Goal: Find specific page/section: Find specific page/section

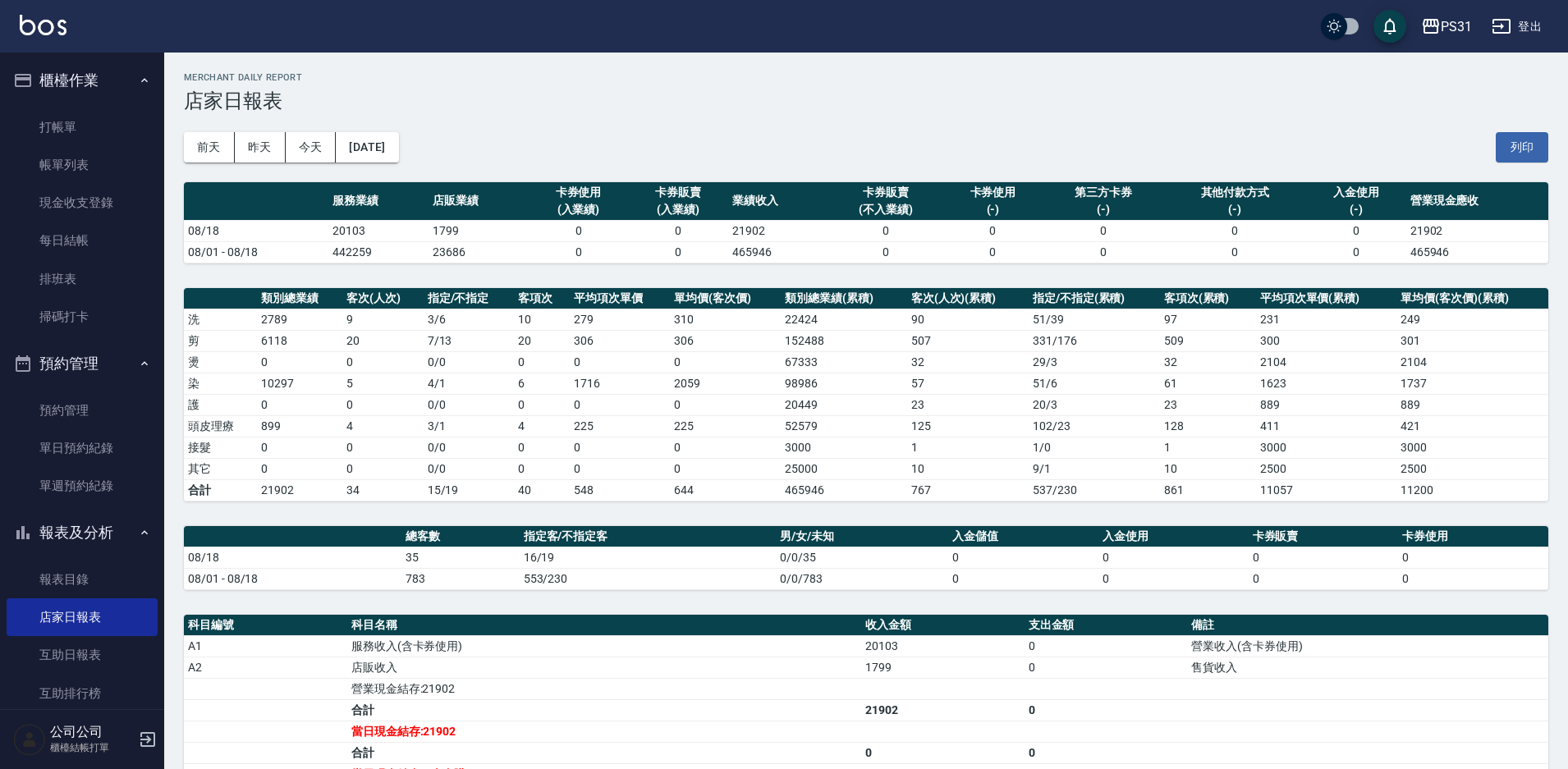
scroll to position [198, 0]
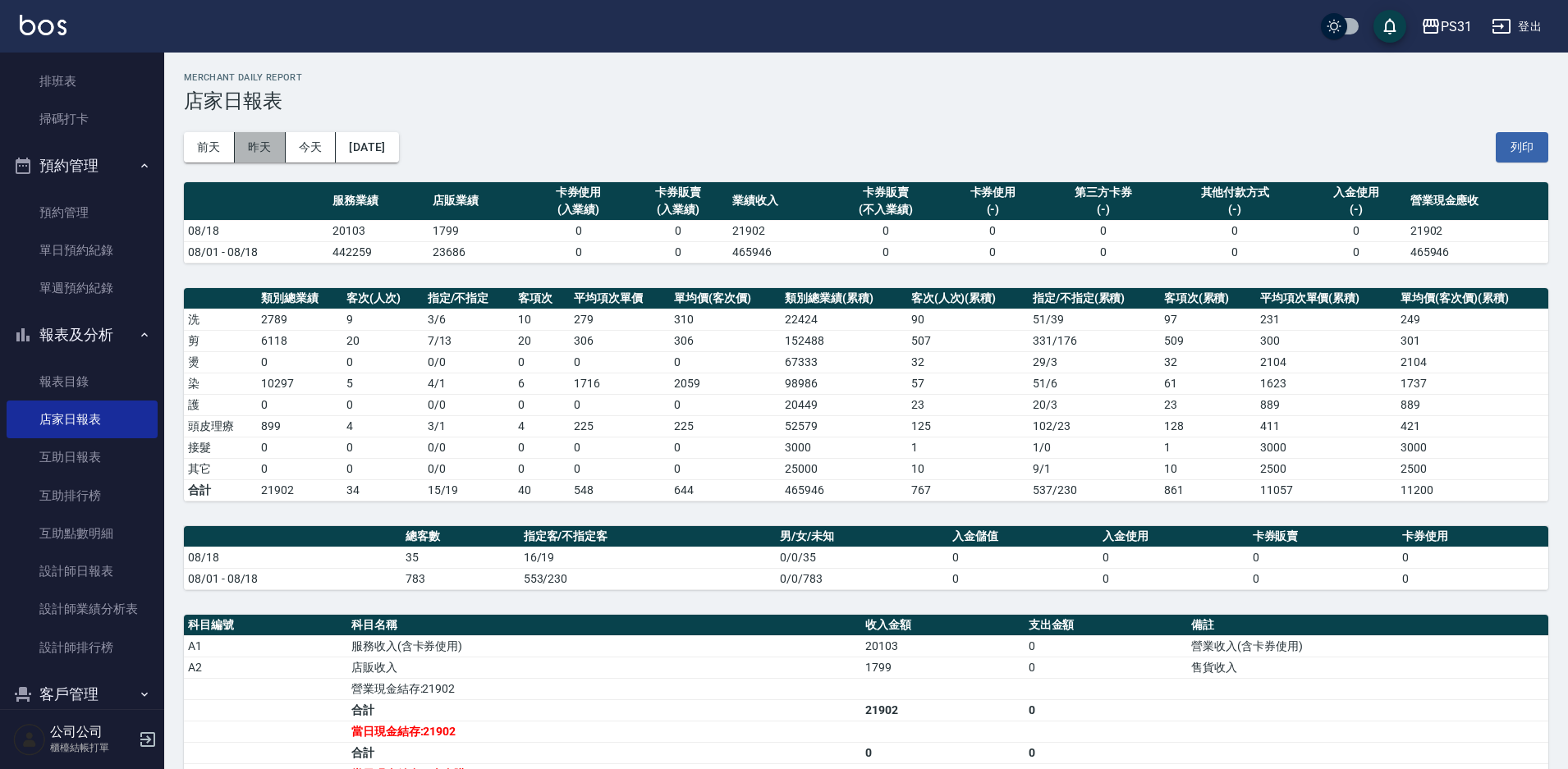
click at [268, 154] on button "昨天" at bounding box center [260, 148] width 51 height 31
click at [104, 572] on link "設計師日報表" at bounding box center [82, 571] width 151 height 38
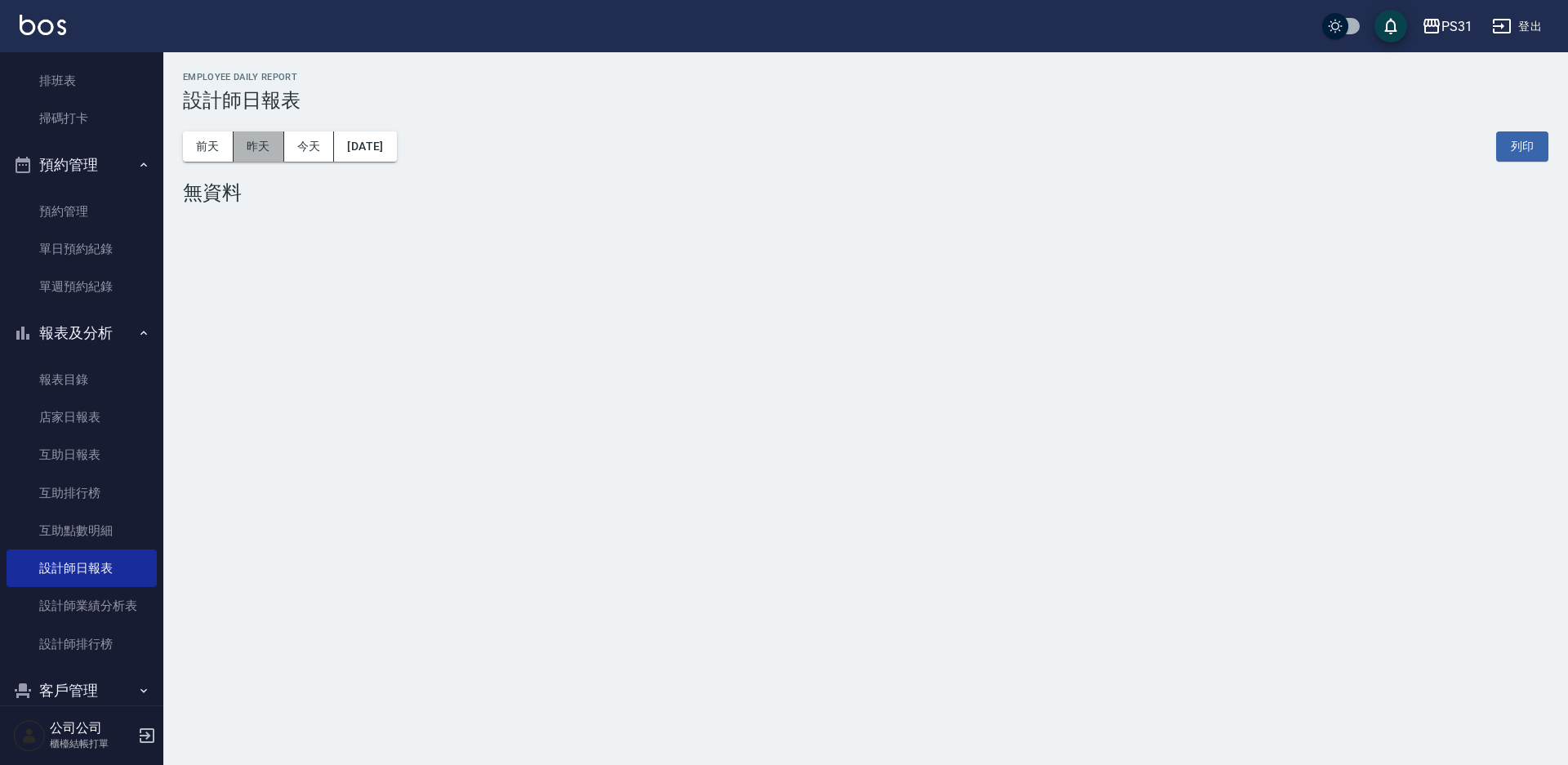
click at [259, 146] on button "昨天" at bounding box center [259, 147] width 51 height 31
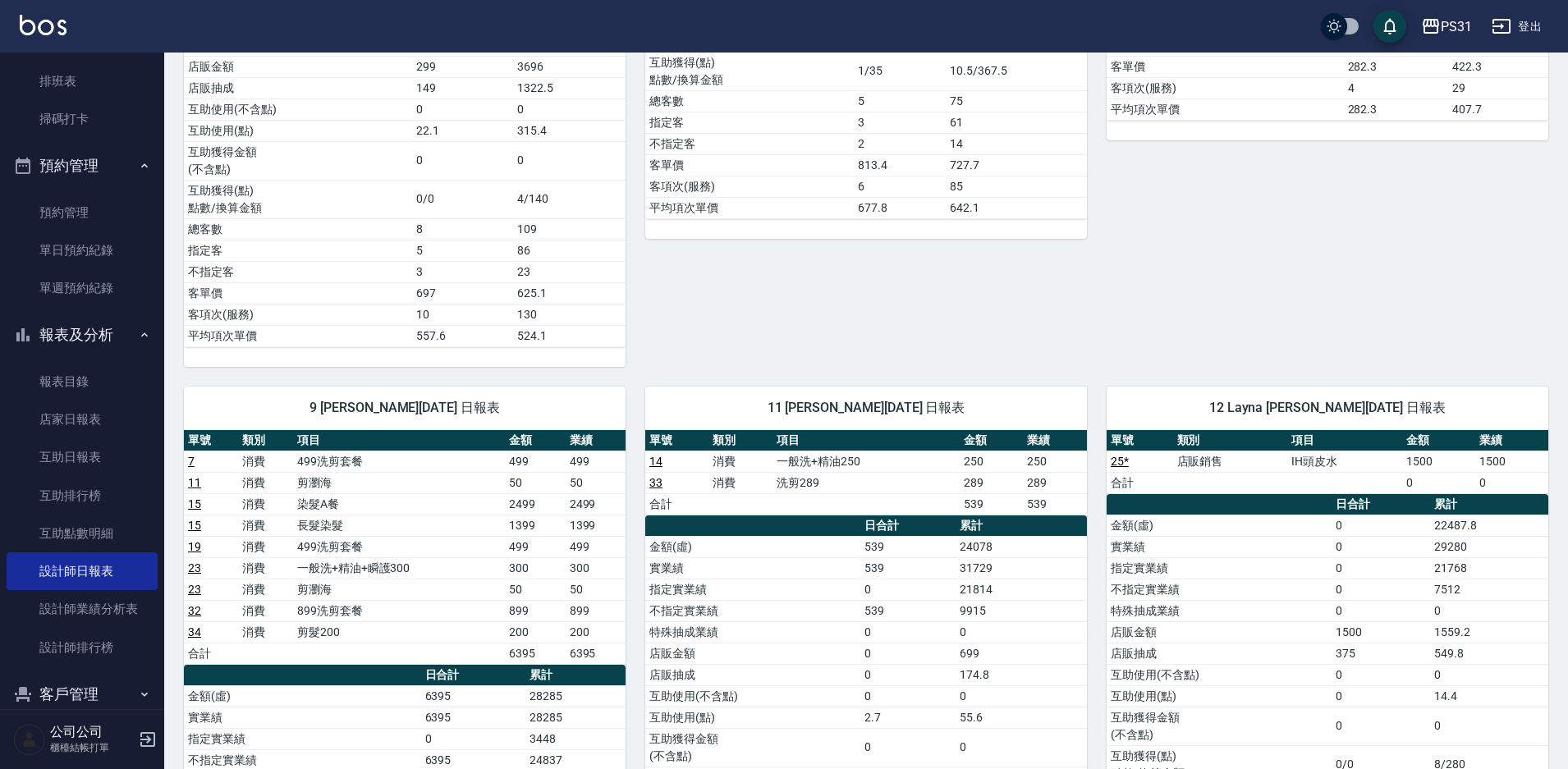
scroll to position [657, 0]
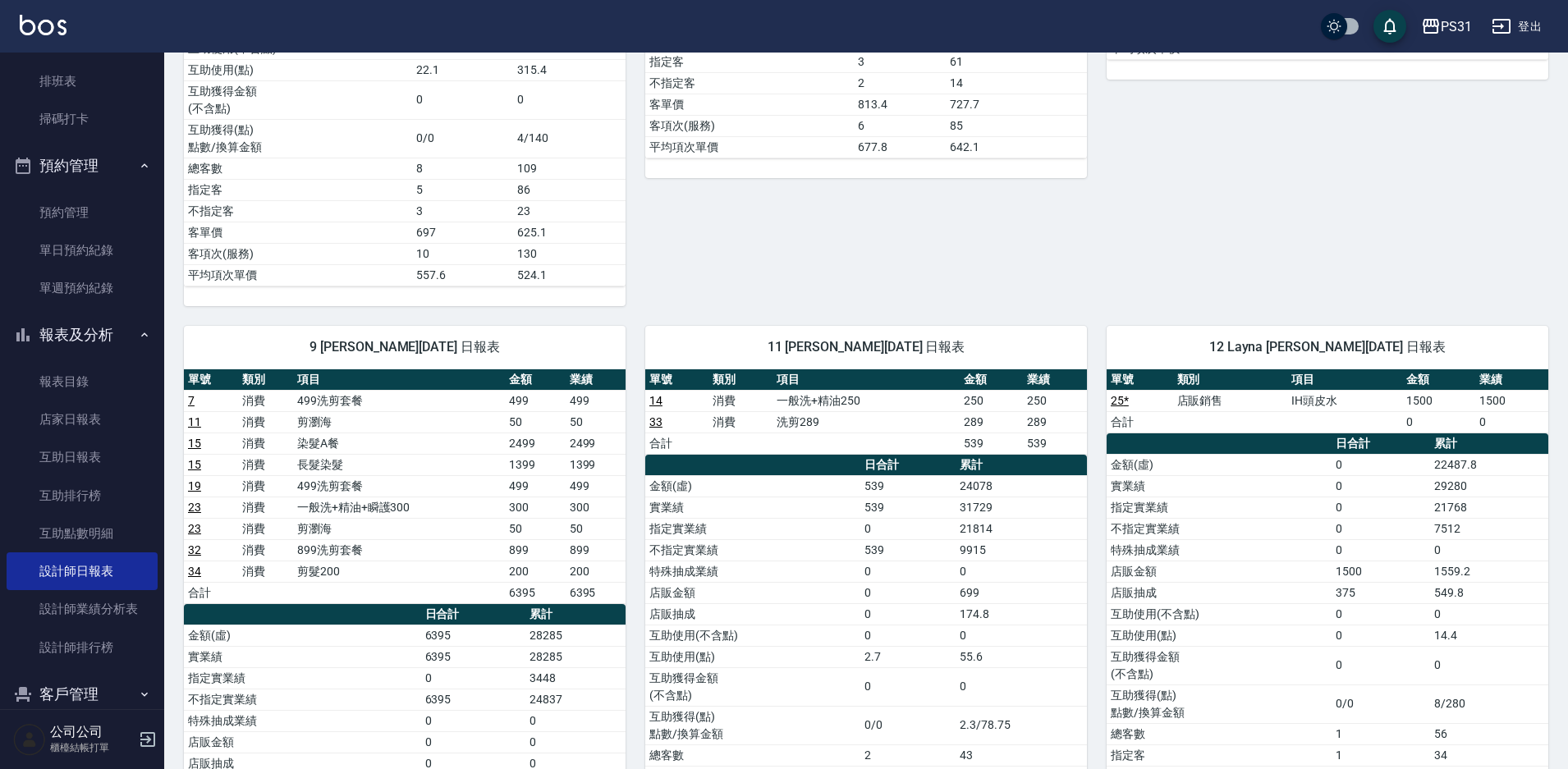
drag, startPoint x: 249, startPoint y: 160, endPoint x: 238, endPoint y: 131, distance: 31.0
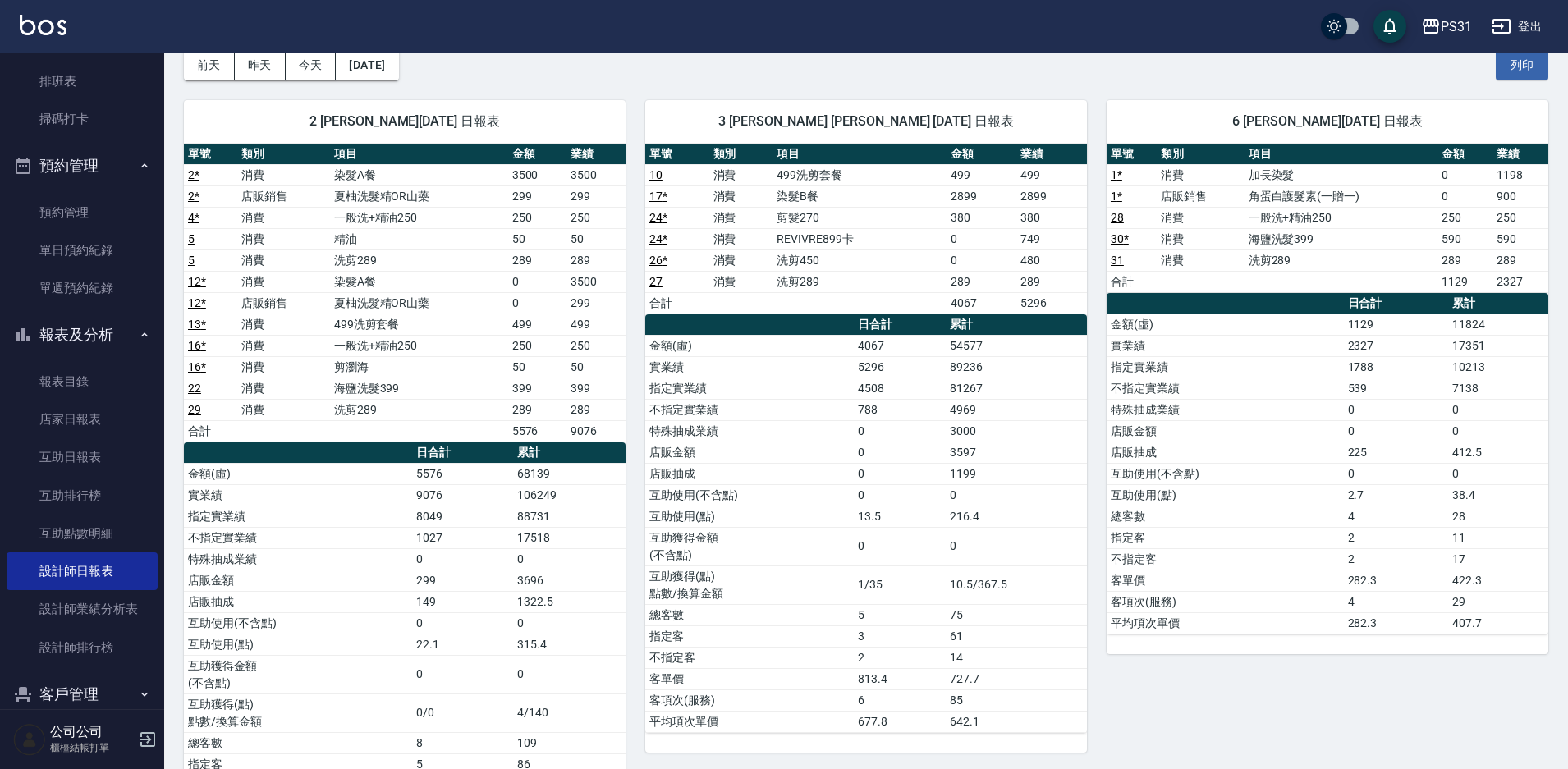
scroll to position [0, 0]
